Goal: Task Accomplishment & Management: Complete application form

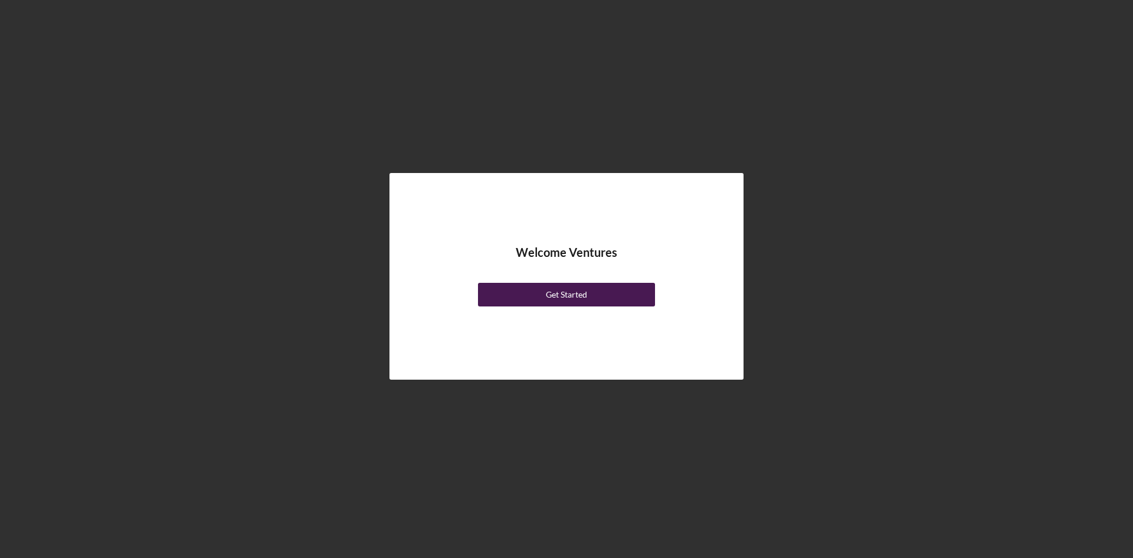
click at [610, 296] on button "Get Started" at bounding box center [566, 295] width 177 height 24
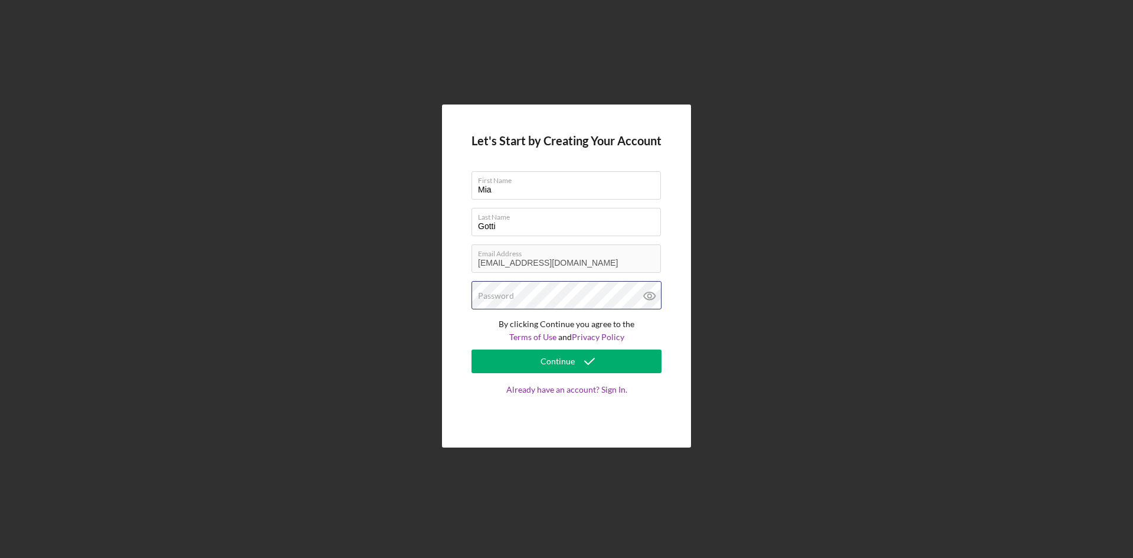
click at [547, 298] on div "Password" at bounding box center [567, 296] width 190 height 30
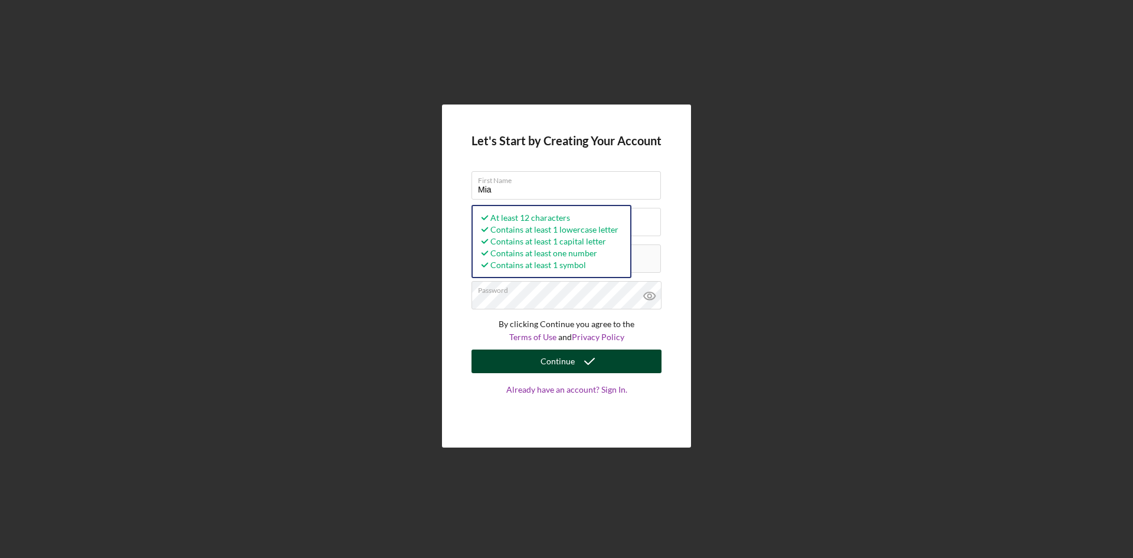
click at [550, 361] on div "Continue" at bounding box center [558, 361] width 34 height 24
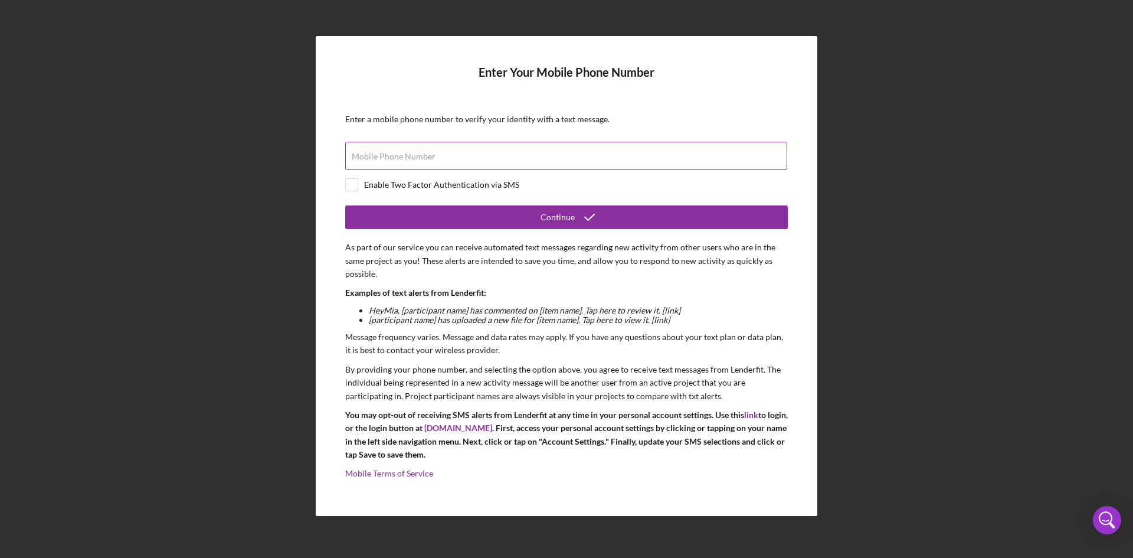
click at [470, 156] on div "Mobile Phone Number" at bounding box center [566, 157] width 443 height 30
type input "[PHONE_NUMBER]"
click at [353, 185] on input "checkbox" at bounding box center [352, 185] width 12 height 12
checkbox input "true"
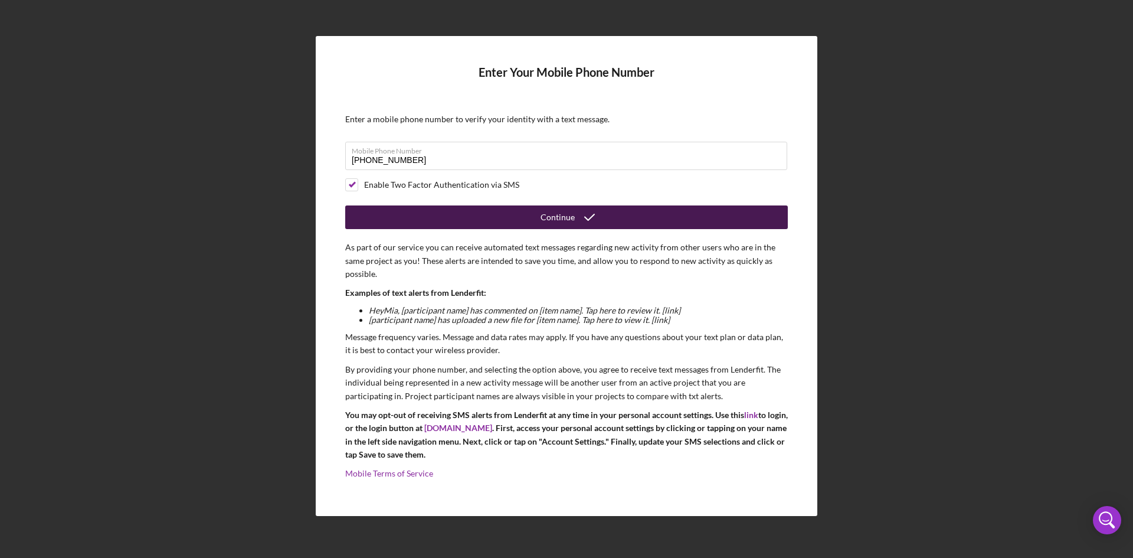
click at [512, 220] on button "Continue" at bounding box center [566, 217] width 443 height 24
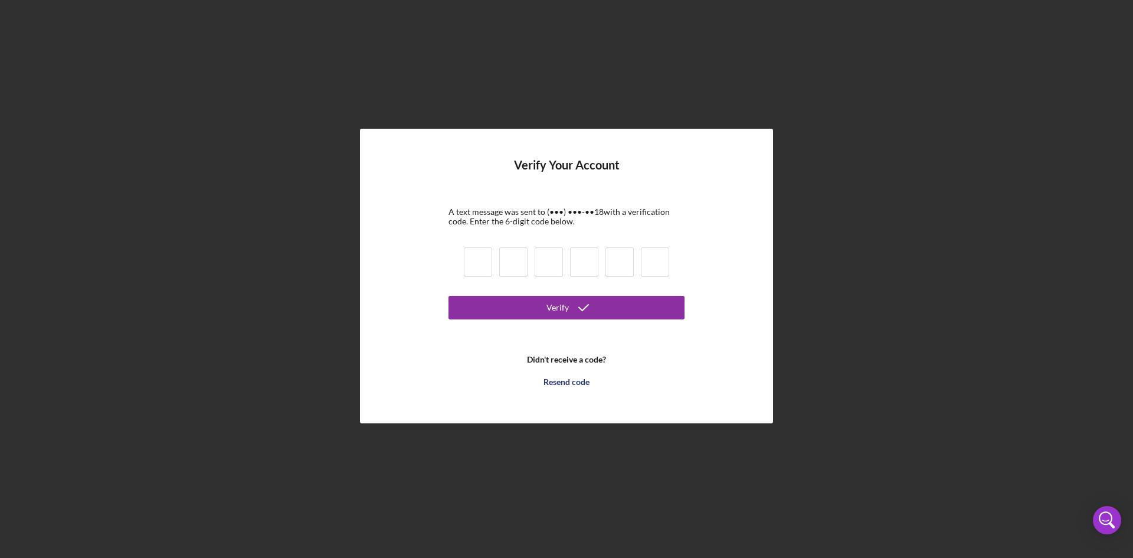
click at [477, 262] on input at bounding box center [478, 262] width 28 height 30
type input "3"
type input "1"
type input "6"
type input "2"
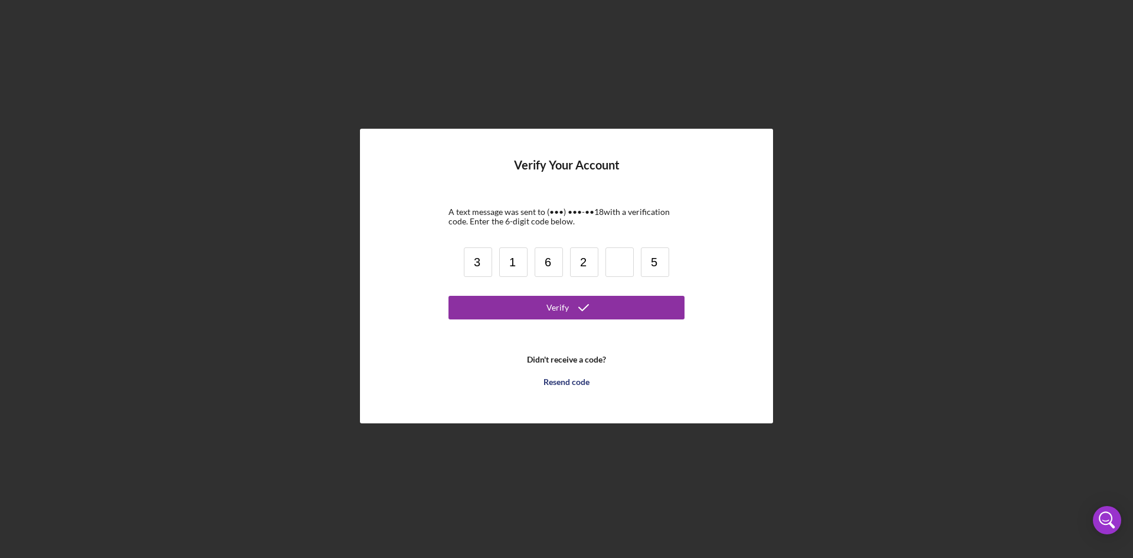
type input "5"
click at [619, 265] on input at bounding box center [620, 262] width 28 height 30
type input "0"
click at [630, 302] on button "Verify" at bounding box center [567, 308] width 236 height 24
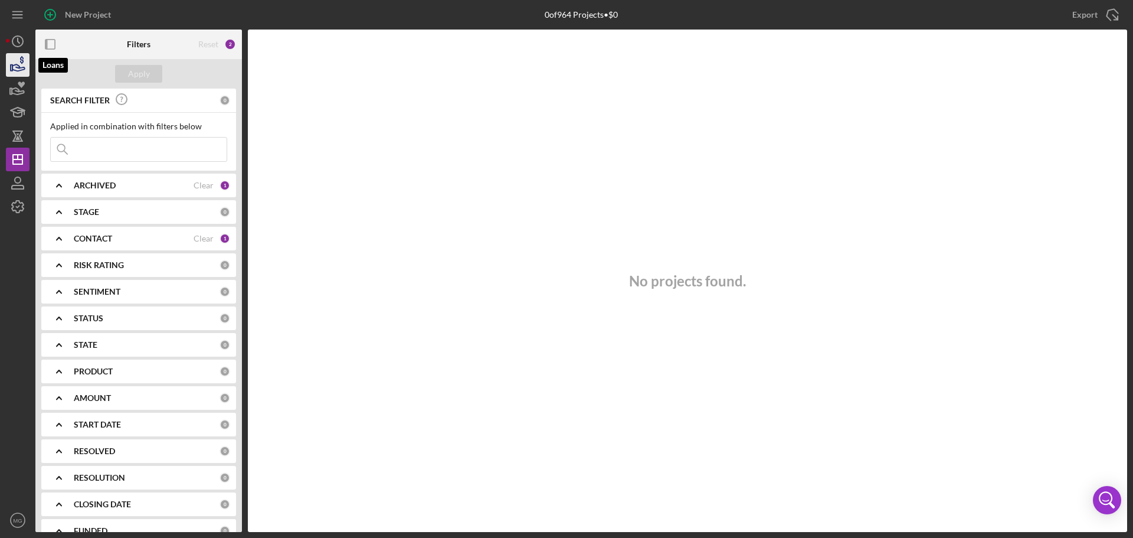
click at [19, 61] on icon "button" at bounding box center [18, 65] width 30 height 30
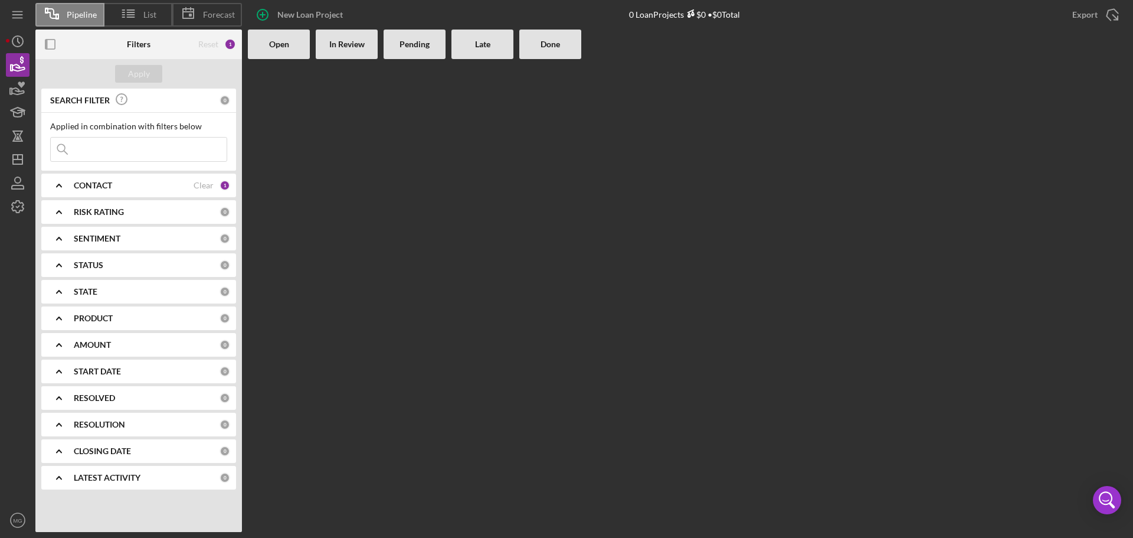
click at [86, 187] on b "CONTACT" at bounding box center [93, 185] width 38 height 9
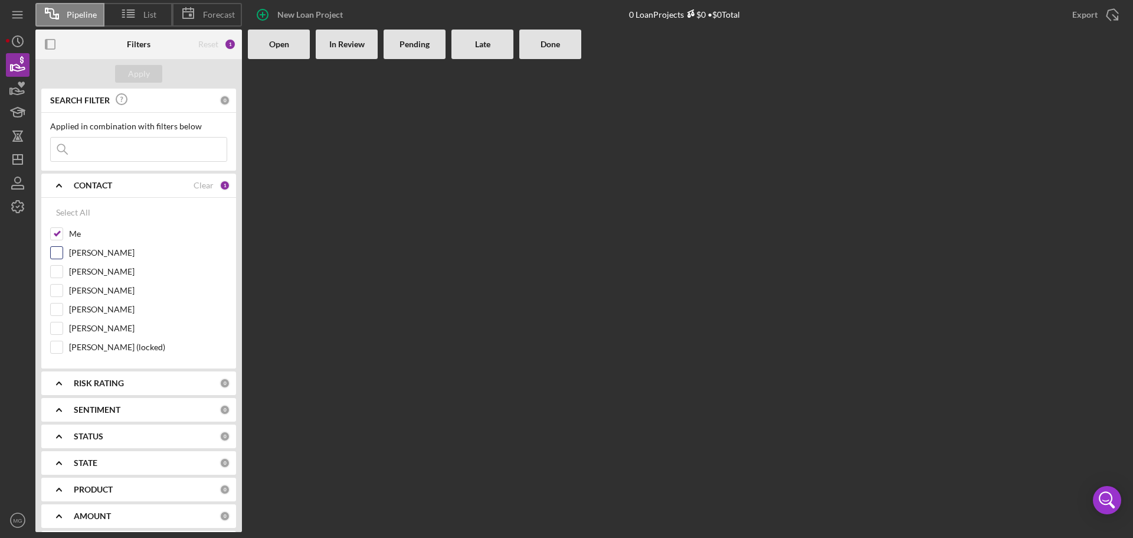
click at [54, 252] on input "[PERSON_NAME]" at bounding box center [57, 253] width 12 height 12
checkbox input "true"
click at [76, 211] on div "Select All" at bounding box center [73, 213] width 34 height 24
checkbox input "true"
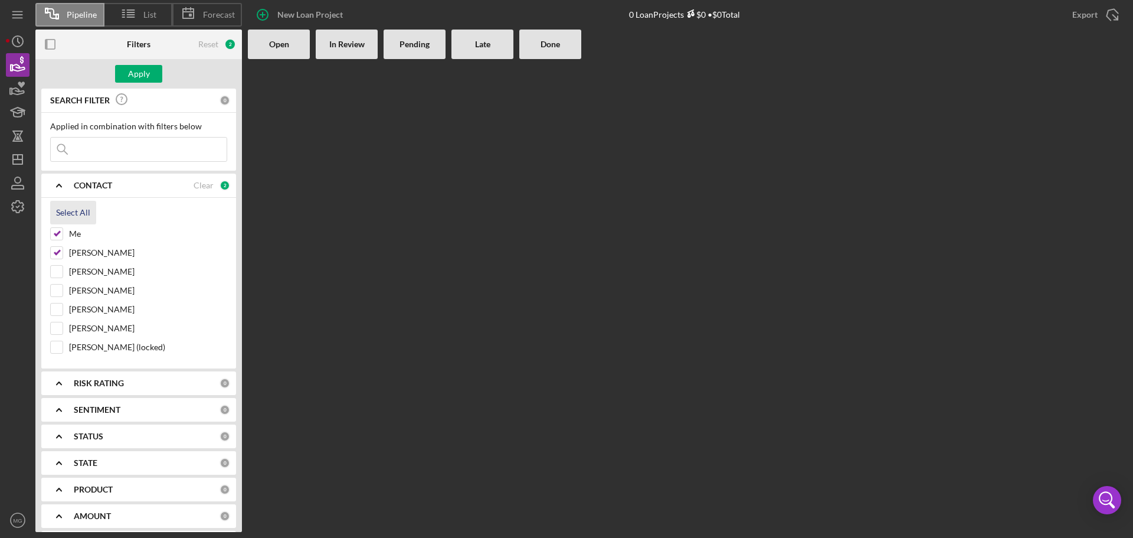
checkbox input "true"
click at [136, 72] on div "Apply" at bounding box center [139, 74] width 22 height 18
